Goal: Task Accomplishment & Management: Use online tool/utility

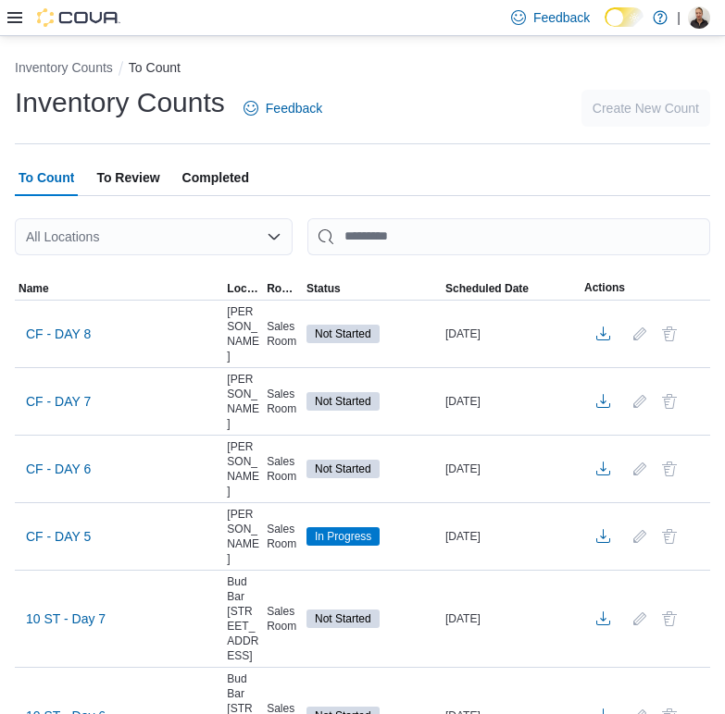
click at [12, 17] on icon at bounding box center [14, 17] width 15 height 11
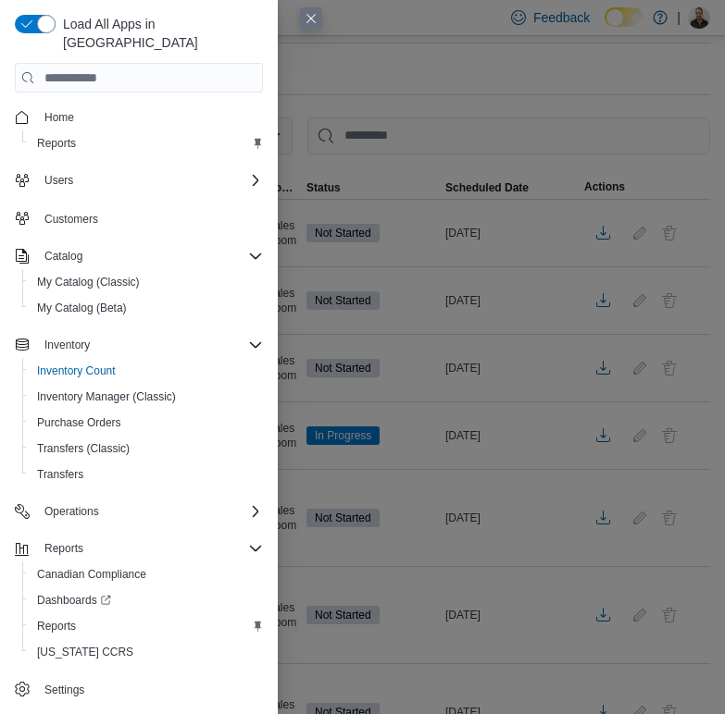
scroll to position [101, 0]
click at [76, 615] on link "Reports" at bounding box center [57, 626] width 54 height 22
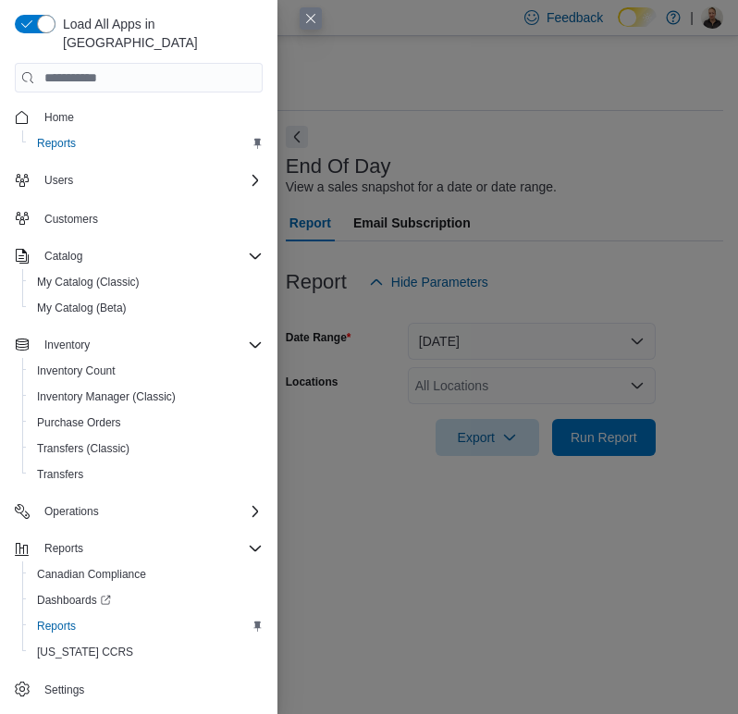
click at [306, 19] on button "Close this dialog" at bounding box center [311, 18] width 22 height 22
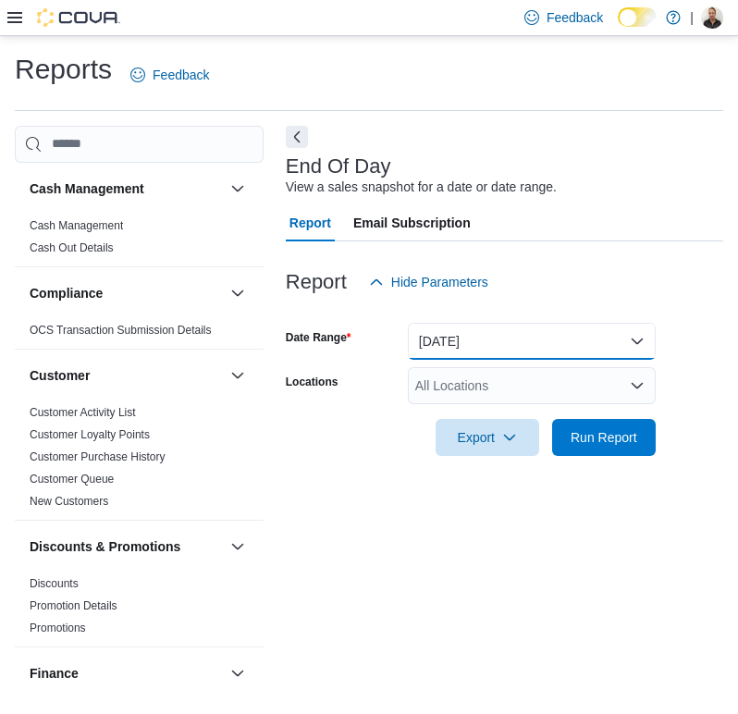
click at [516, 343] on button "[DATE]" at bounding box center [532, 341] width 248 height 37
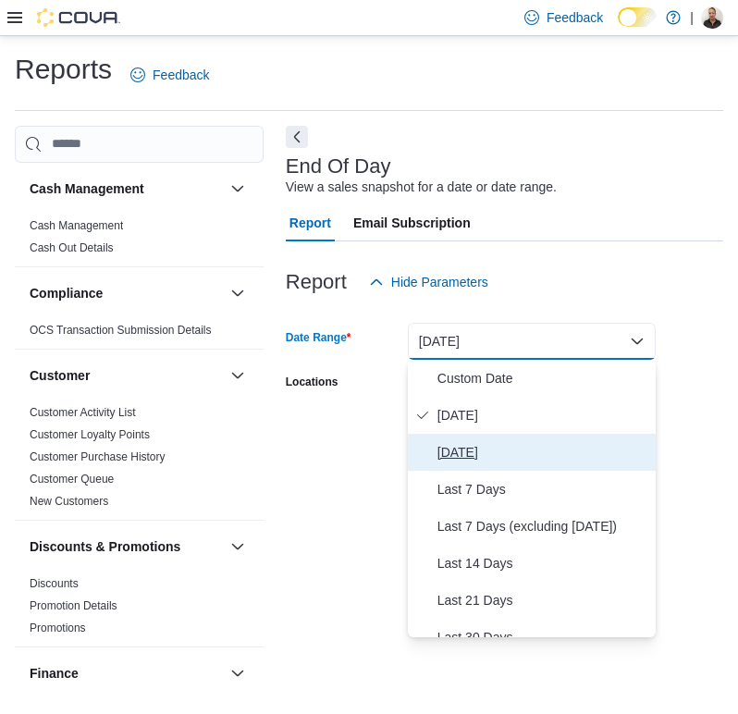
click at [484, 452] on span "[DATE]" at bounding box center [543, 452] width 211 height 22
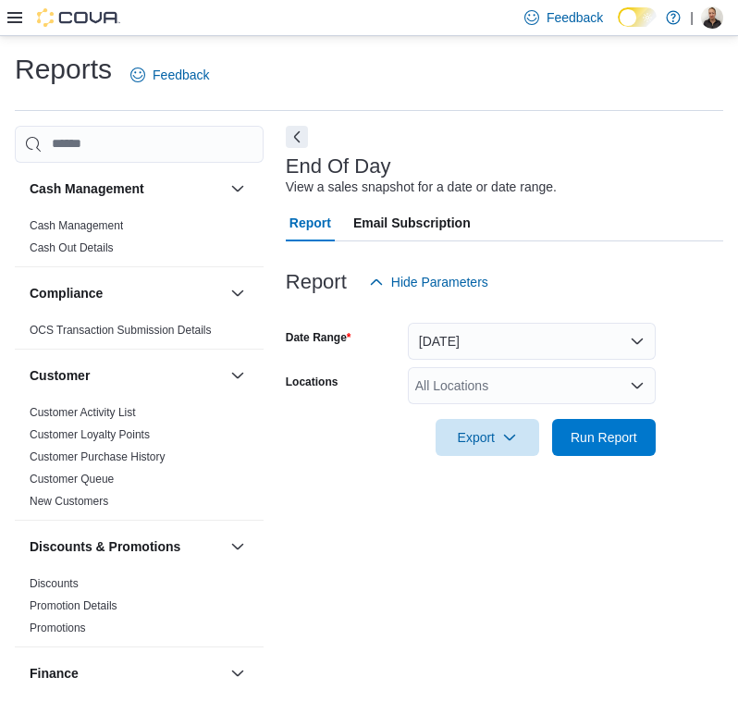
click at [349, 494] on div "End Of Day View a sales snapshot for a date or date range. Report Email Subscri…" at bounding box center [505, 412] width 438 height 573
click at [439, 378] on div "All Locations" at bounding box center [532, 385] width 248 height 37
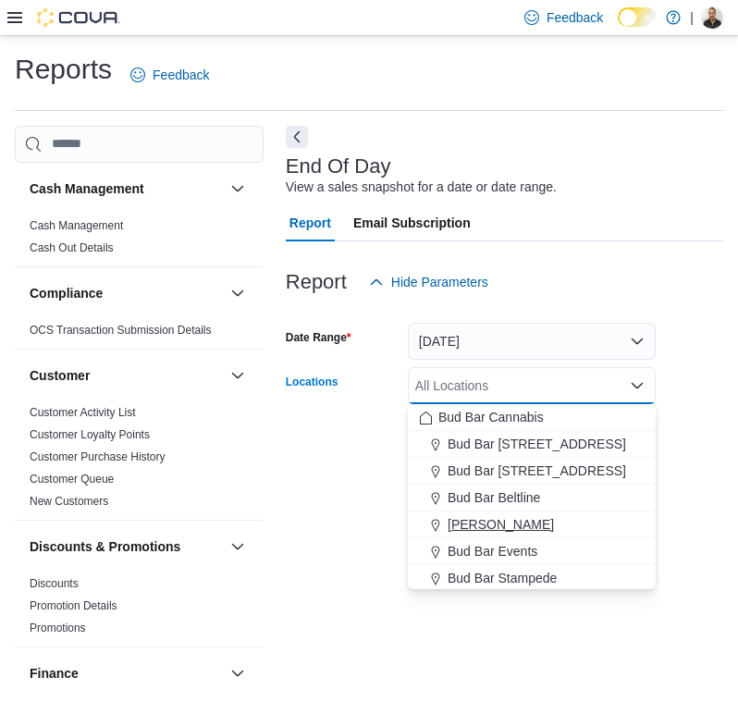
click at [575, 529] on div "[PERSON_NAME]" at bounding box center [532, 524] width 226 height 19
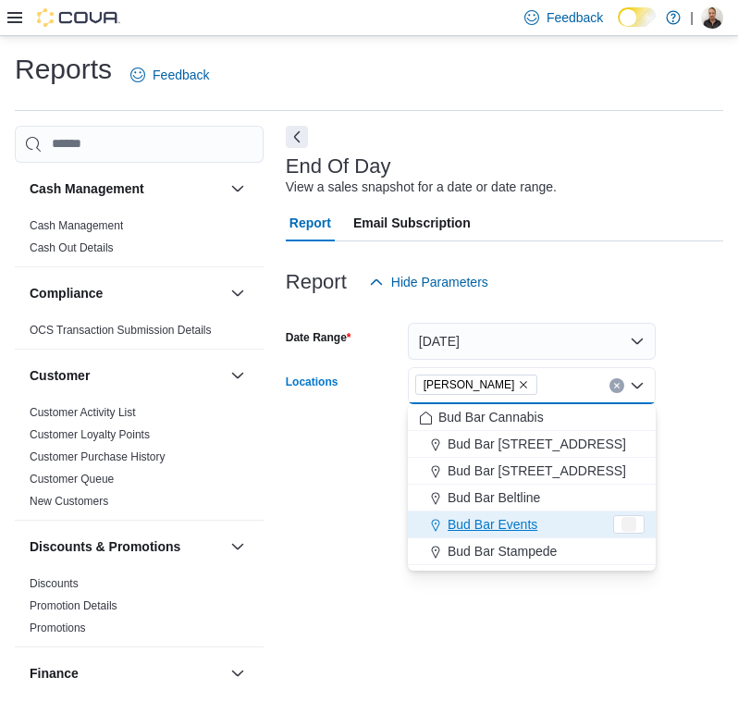
click at [343, 523] on div "End Of Day View a sales snapshot for a date or date range. Report Email Subscri…" at bounding box center [505, 412] width 438 height 573
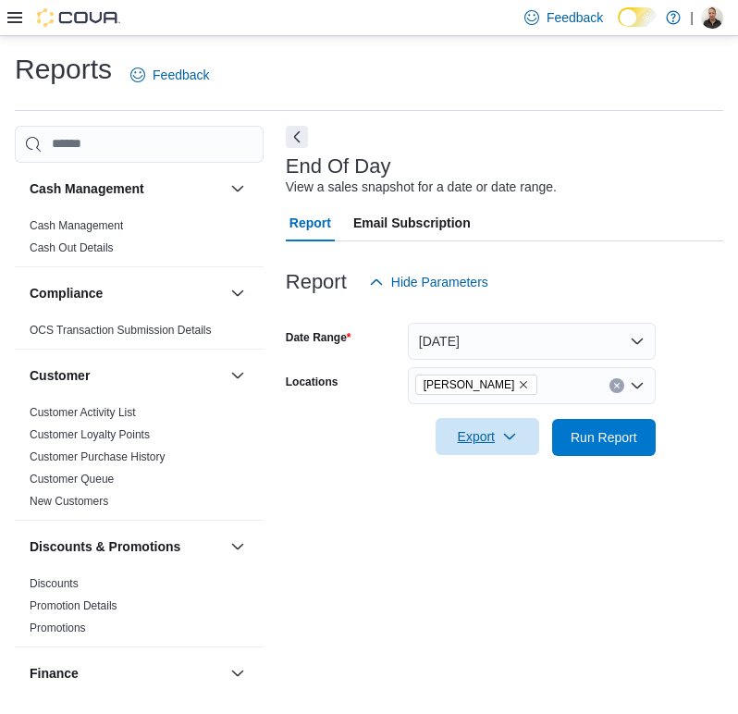
click at [478, 437] on span "Export" at bounding box center [487, 436] width 81 height 37
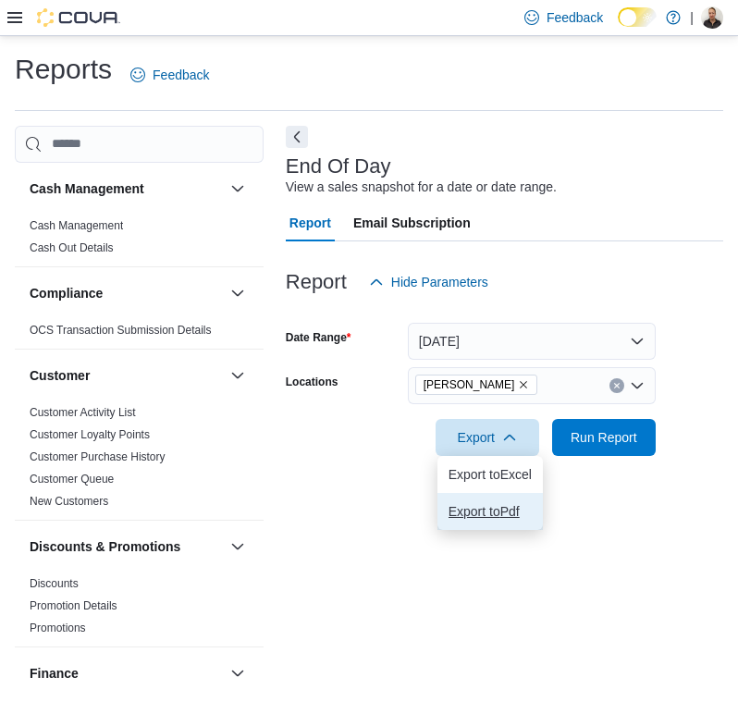
drag, startPoint x: 522, startPoint y: 514, endPoint x: 467, endPoint y: 527, distance: 56.1
click at [521, 515] on span "Export to Pdf" at bounding box center [490, 511] width 83 height 15
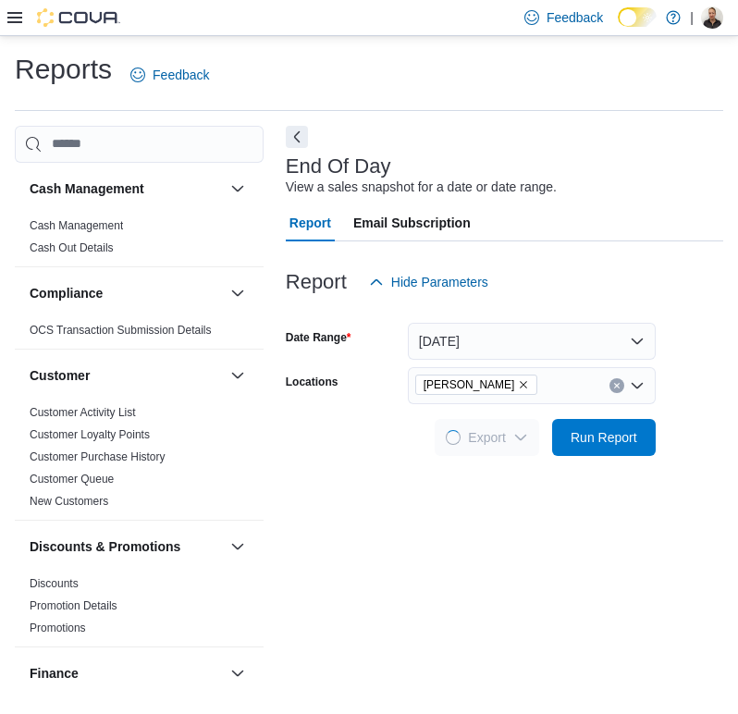
click at [311, 538] on div "End Of Day View a sales snapshot for a date or date range. Report Email Subscri…" at bounding box center [505, 412] width 438 height 573
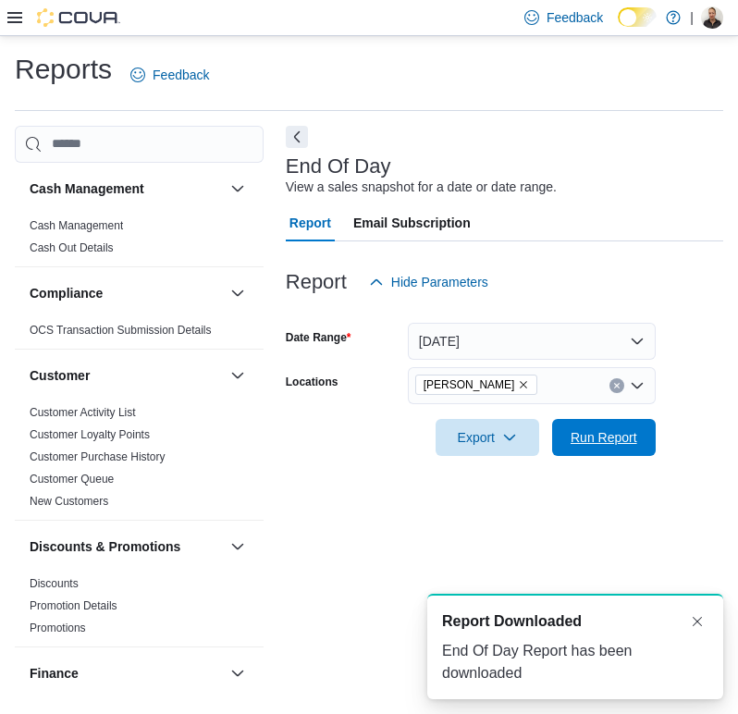
click at [596, 428] on span "Run Report" at bounding box center [604, 437] width 67 height 19
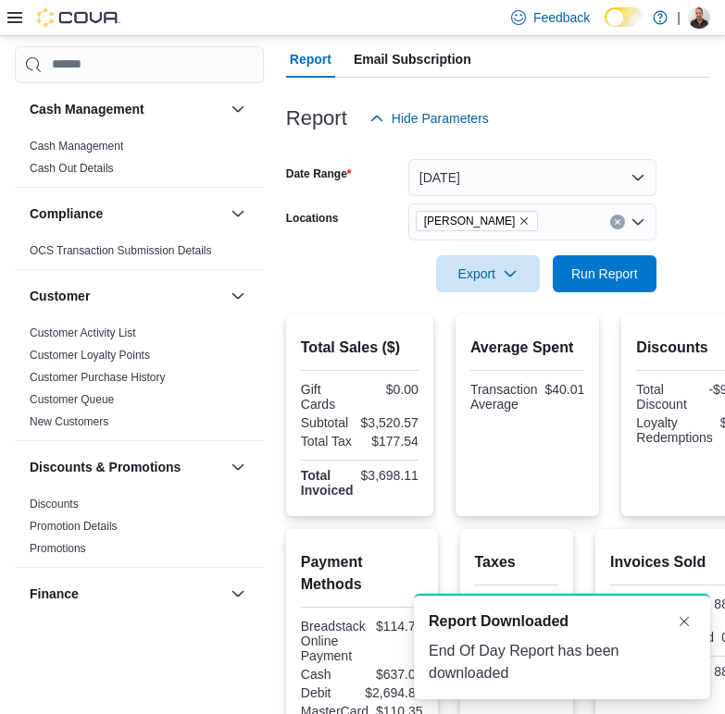
scroll to position [543, 0]
